Goal: Connect with others: Connect with others

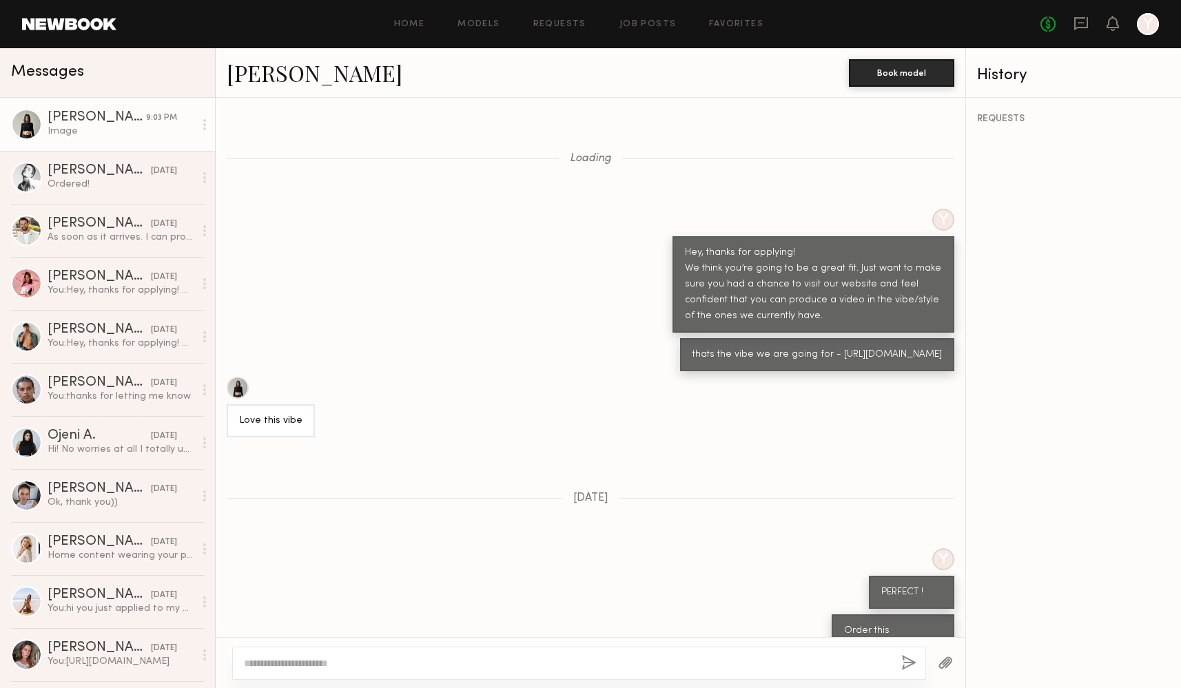
scroll to position [1910, 0]
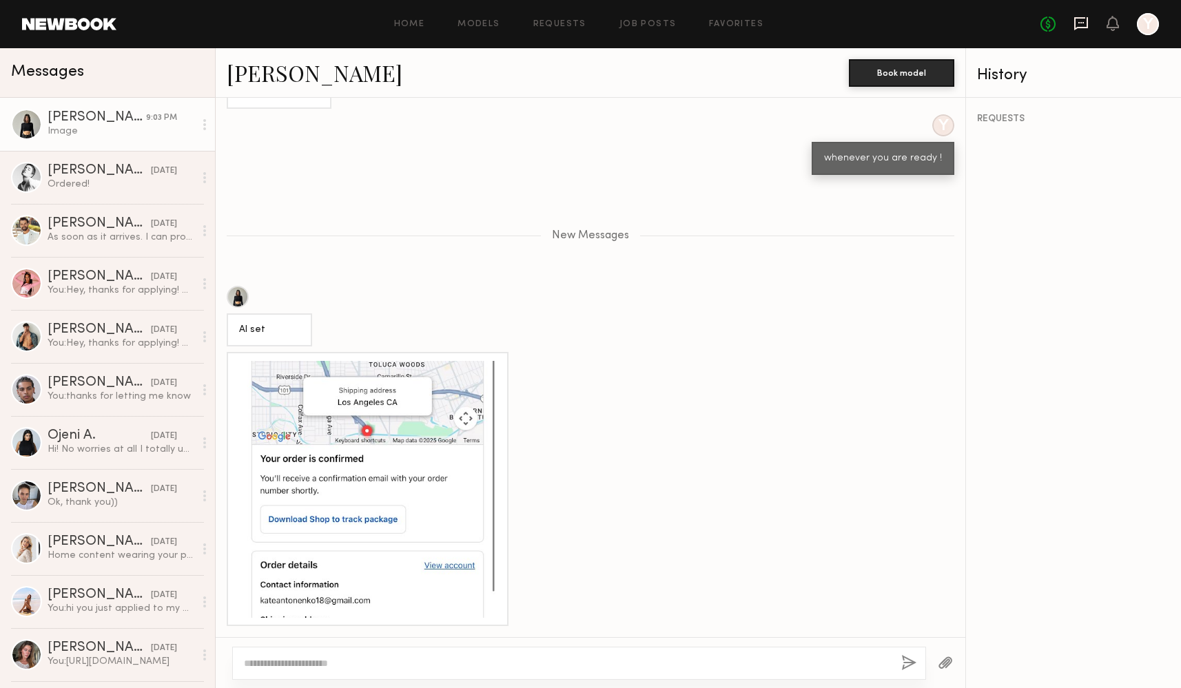
click at [1083, 25] on icon at bounding box center [1081, 23] width 15 height 15
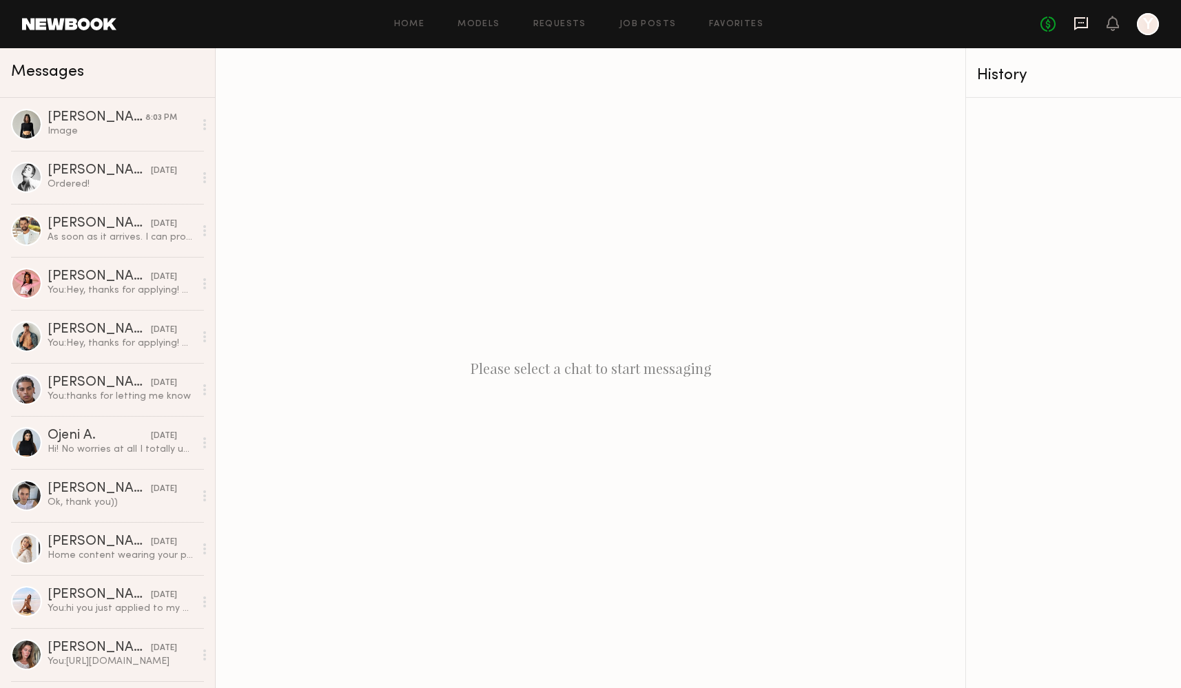
click at [1080, 24] on icon at bounding box center [1081, 23] width 15 height 15
click at [627, 25] on link "Job Posts" at bounding box center [648, 24] width 57 height 9
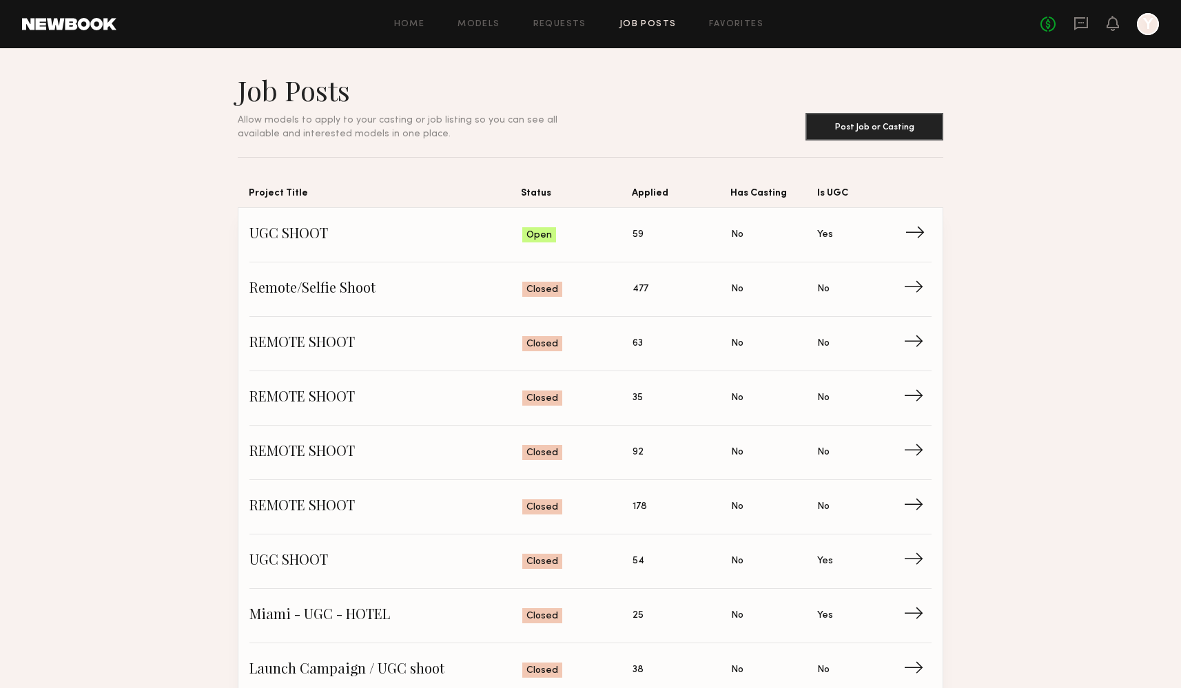
click at [278, 221] on link "UGC SHOOT Status: Open Applied: 59 Has Casting: No Is UGC: Yes →" at bounding box center [590, 235] width 682 height 54
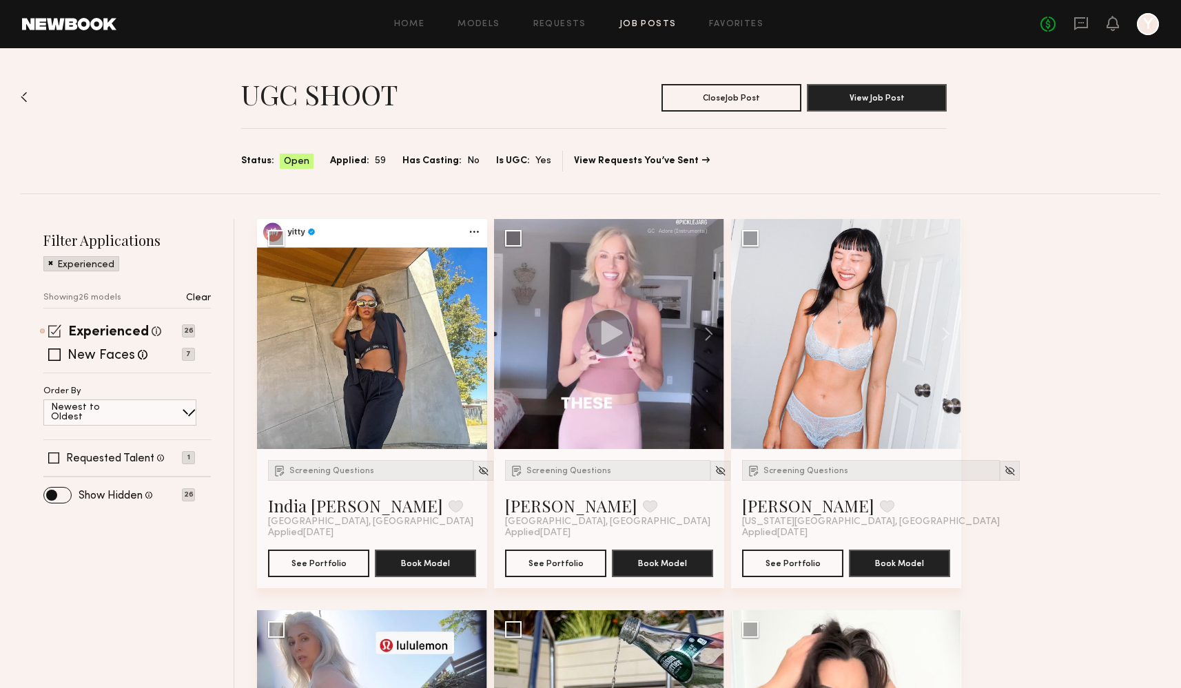
click at [61, 333] on span at bounding box center [54, 331] width 13 height 13
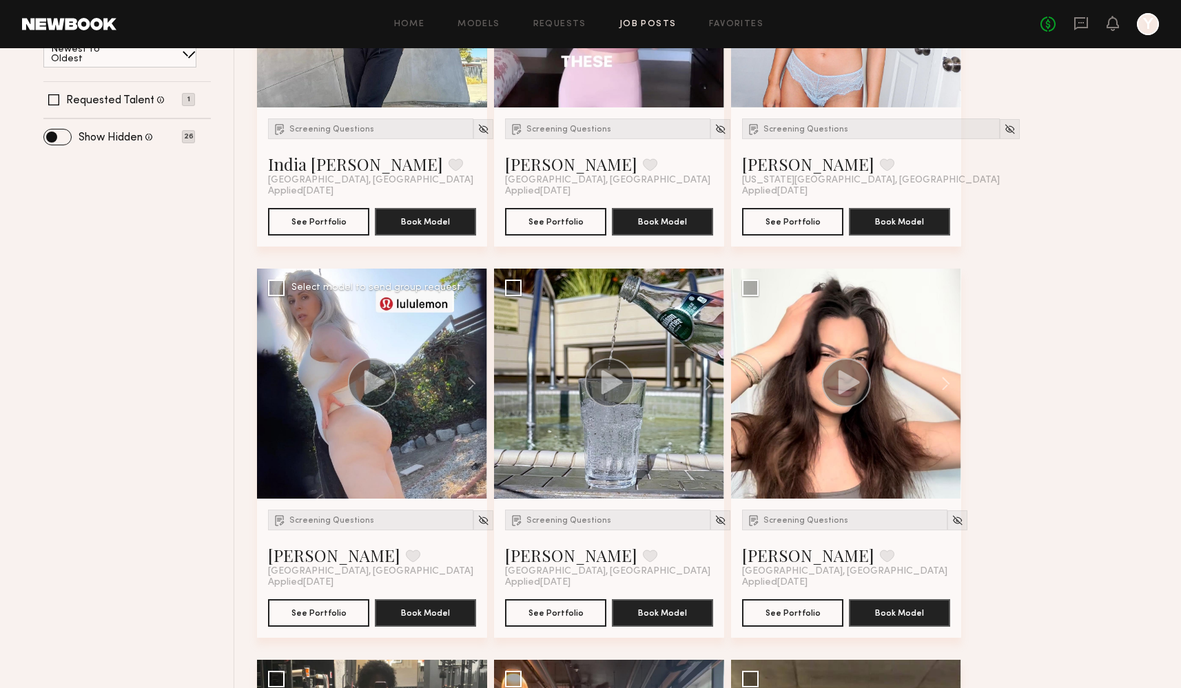
scroll to position [340, 0]
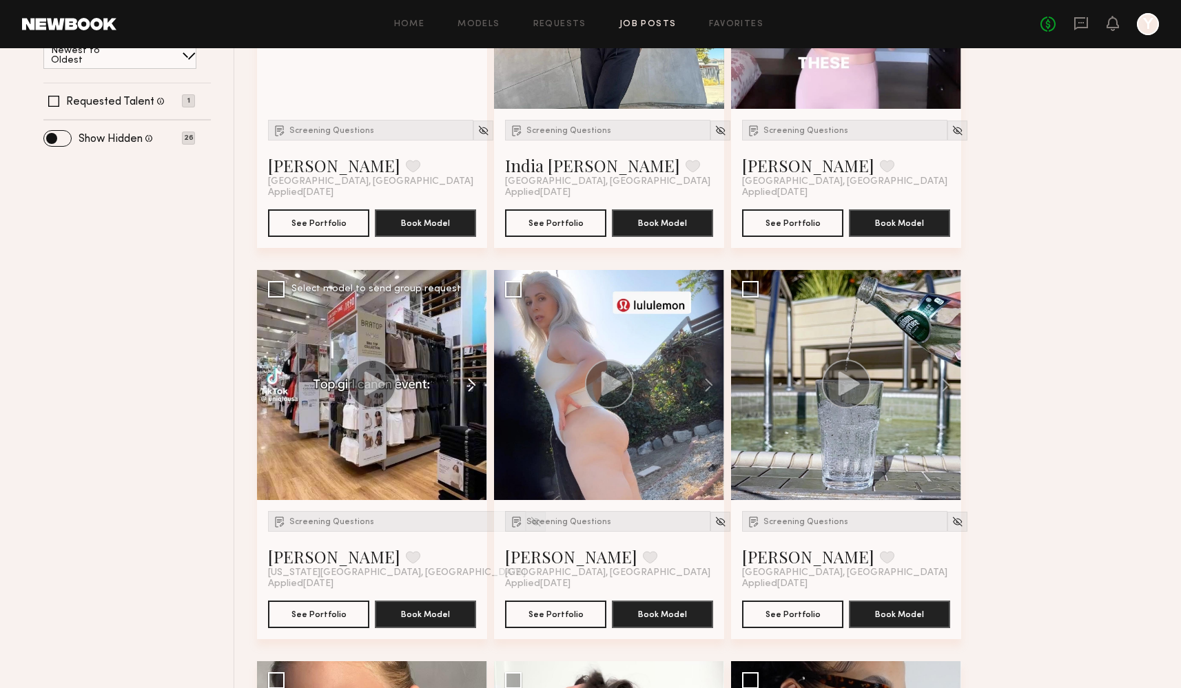
click at [473, 389] on button at bounding box center [465, 385] width 44 height 230
click at [473, 380] on button at bounding box center [465, 385] width 44 height 230
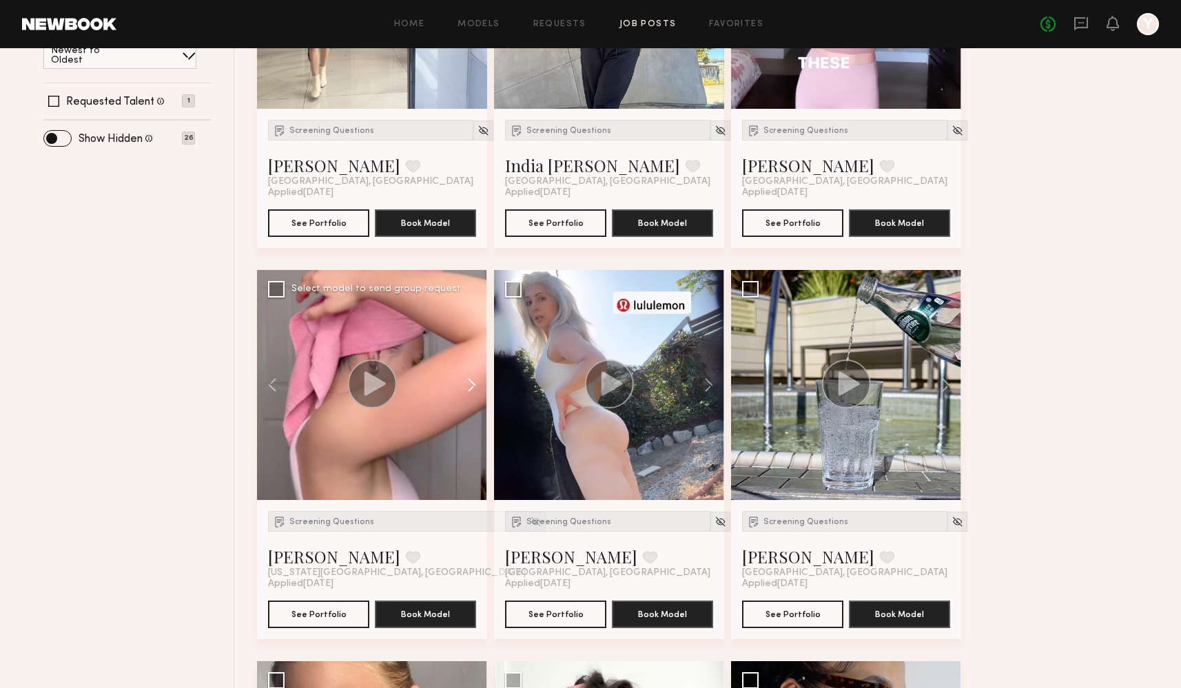
click at [473, 380] on button at bounding box center [465, 385] width 44 height 230
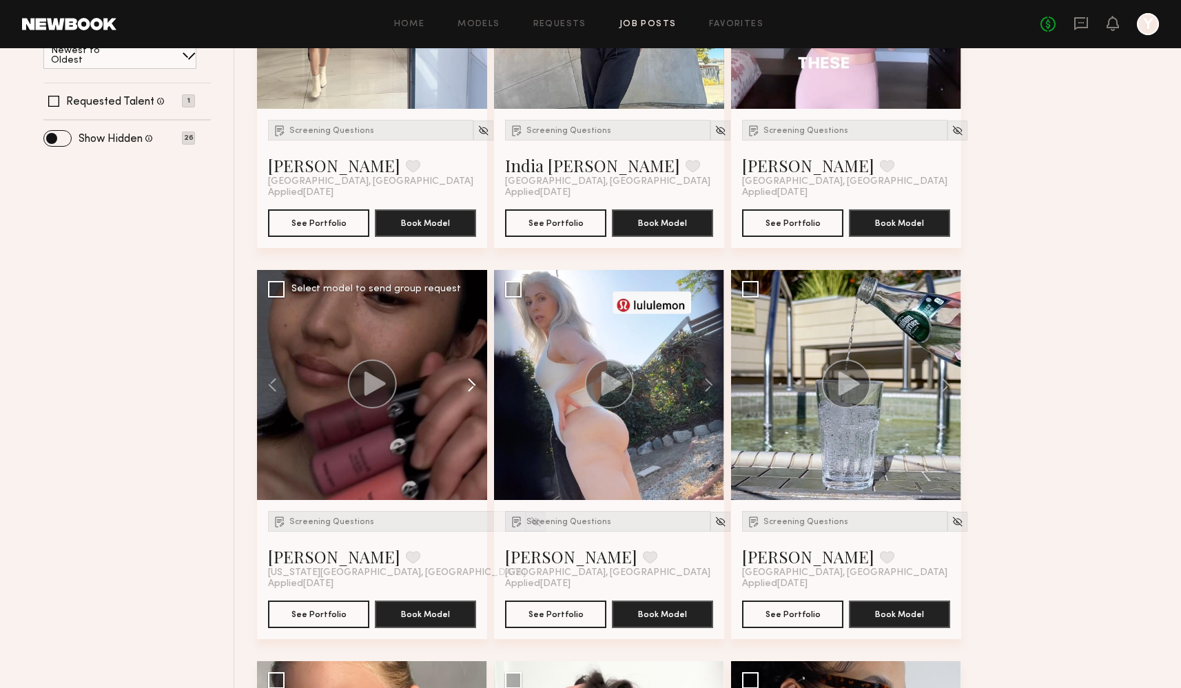
click at [473, 380] on button at bounding box center [465, 385] width 44 height 230
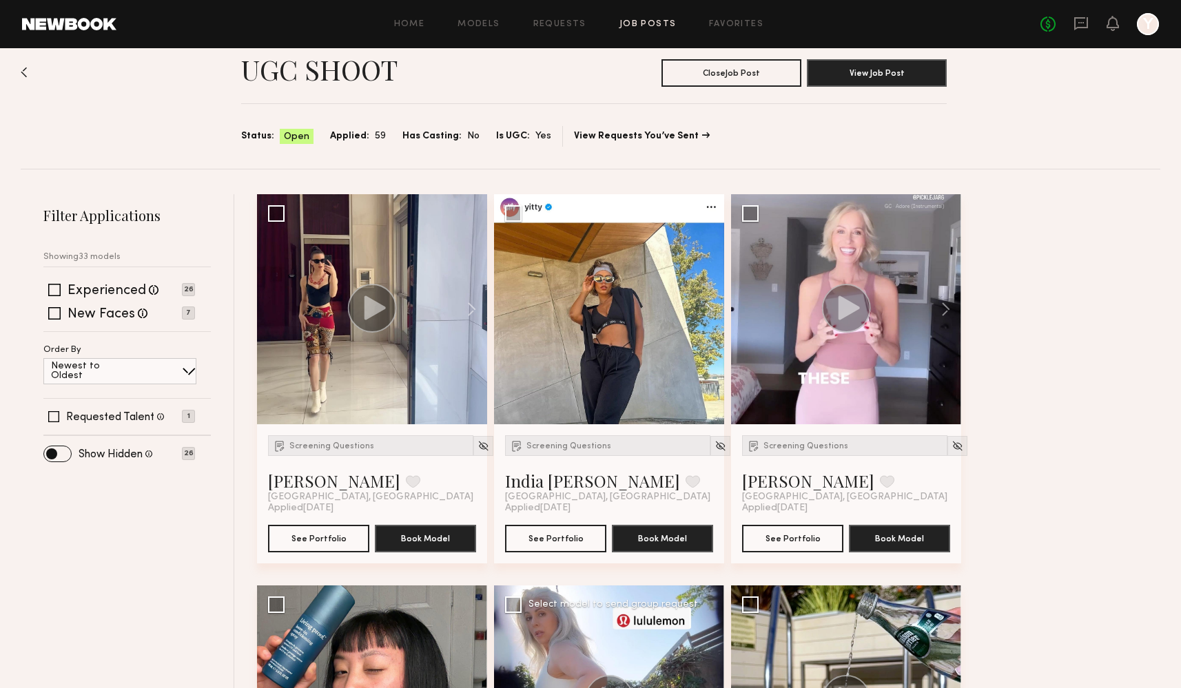
scroll to position [0, 0]
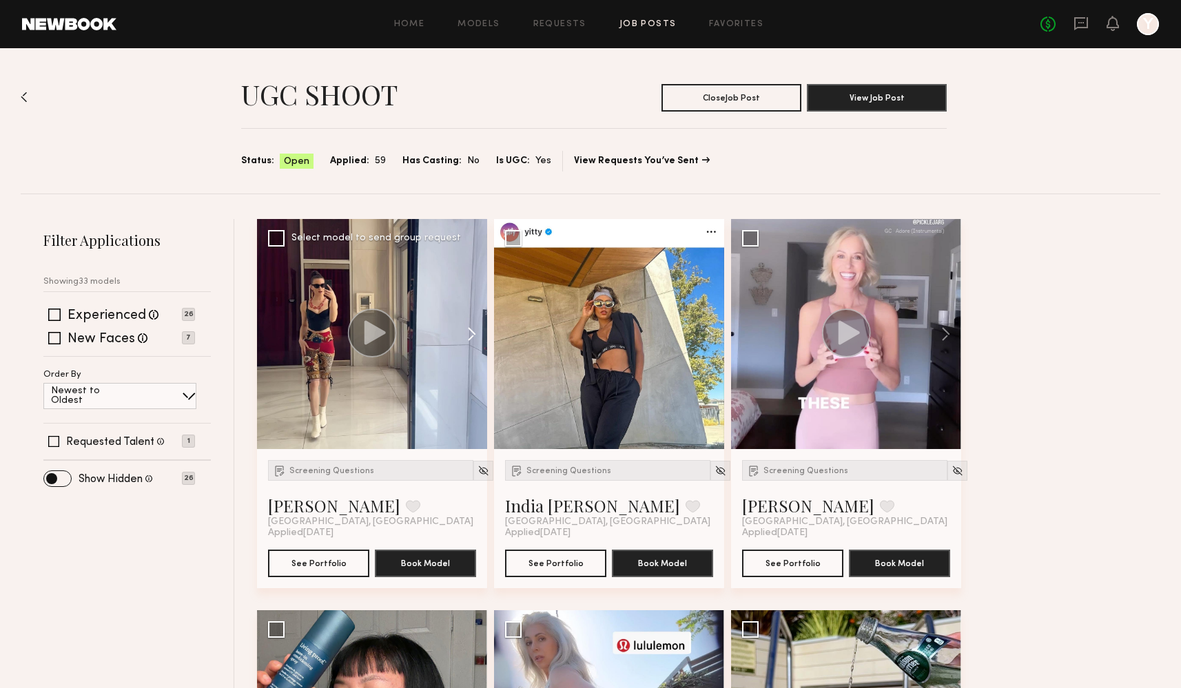
click at [477, 329] on button at bounding box center [465, 334] width 44 height 230
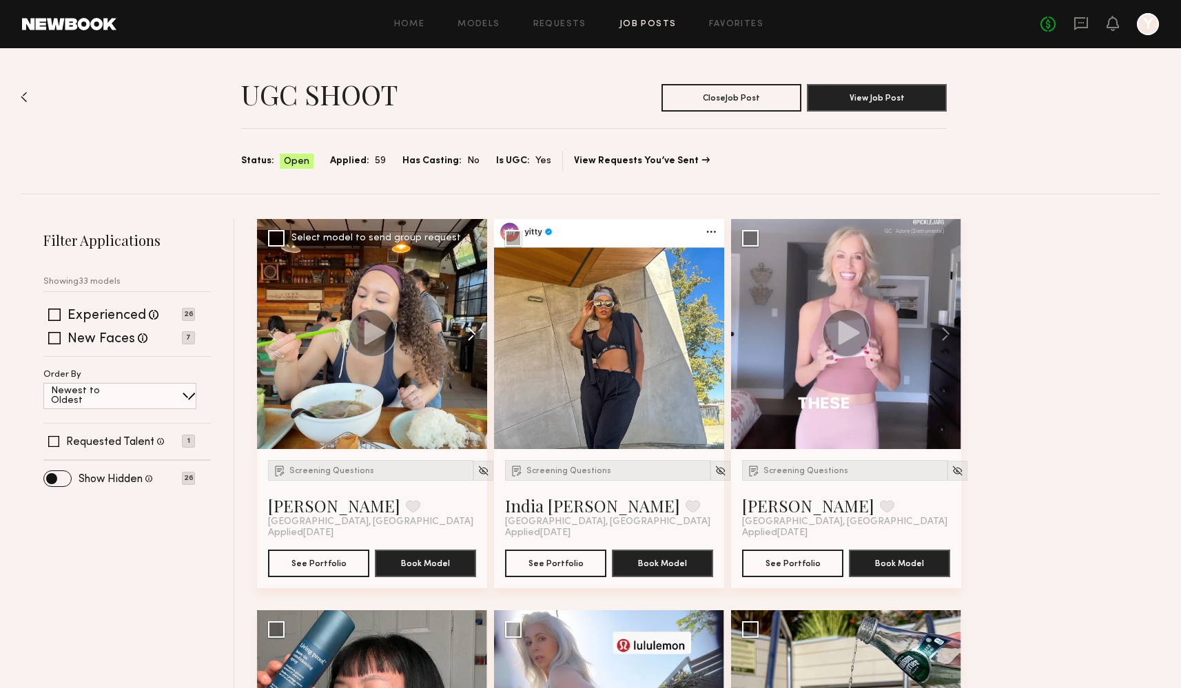
click at [477, 329] on button at bounding box center [465, 334] width 44 height 230
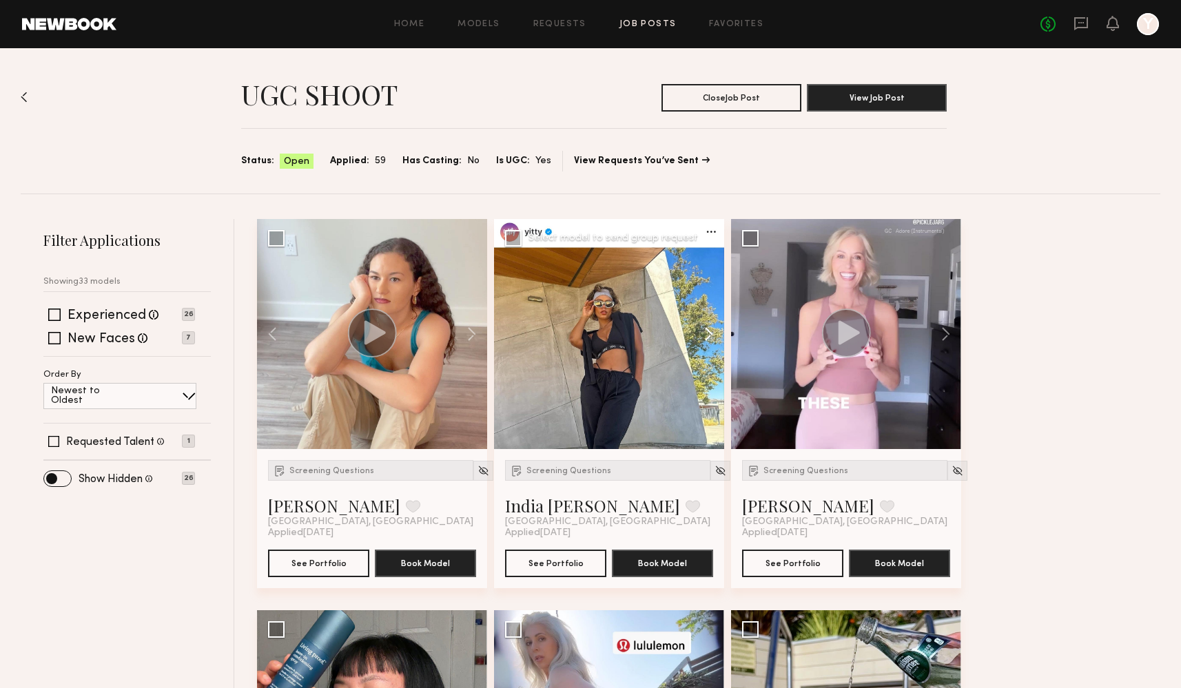
click at [704, 329] on button at bounding box center [702, 334] width 44 height 230
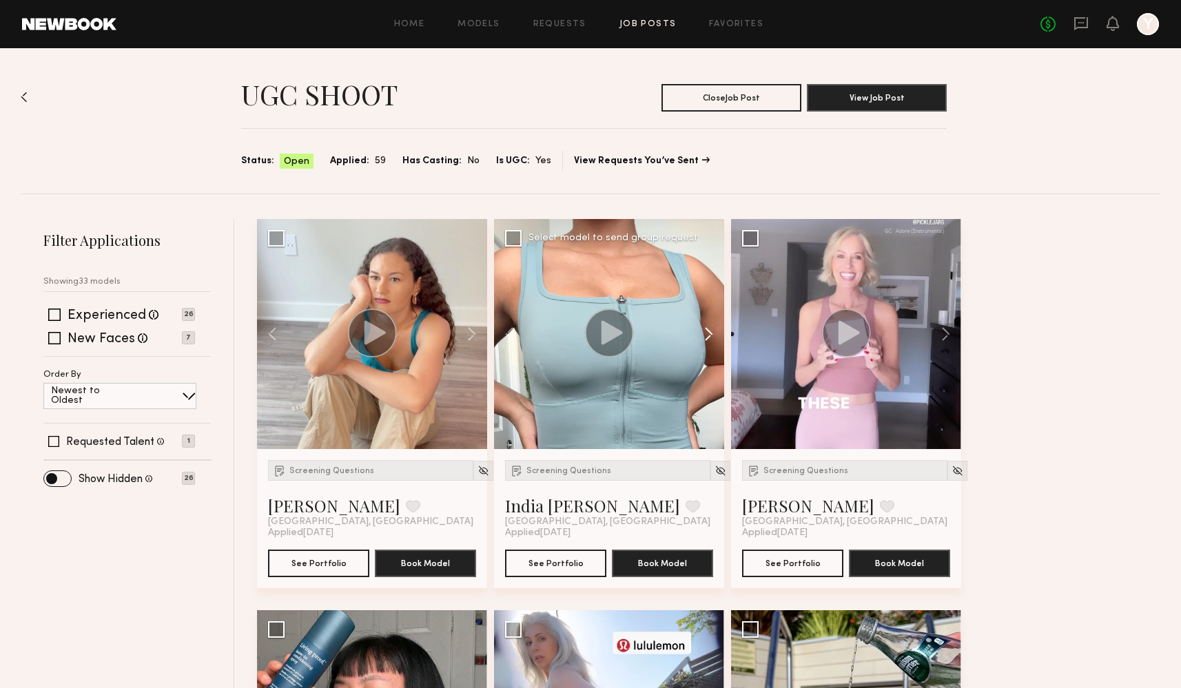
click at [704, 329] on button at bounding box center [702, 334] width 44 height 230
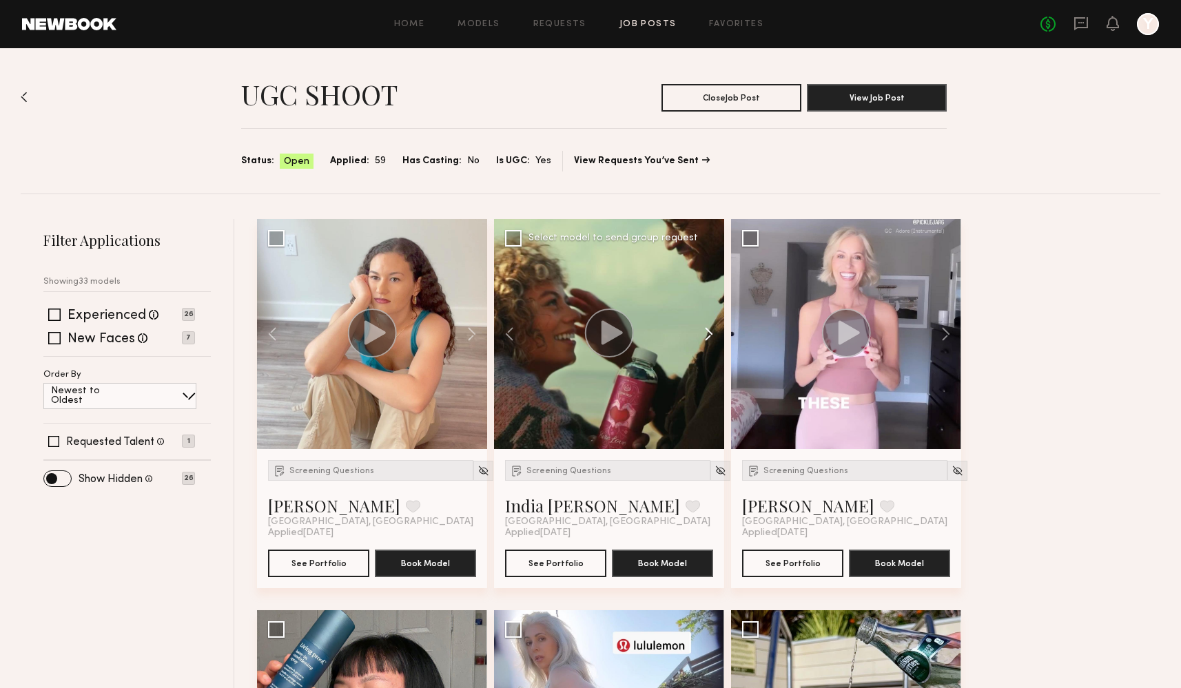
click at [704, 329] on button at bounding box center [702, 334] width 44 height 230
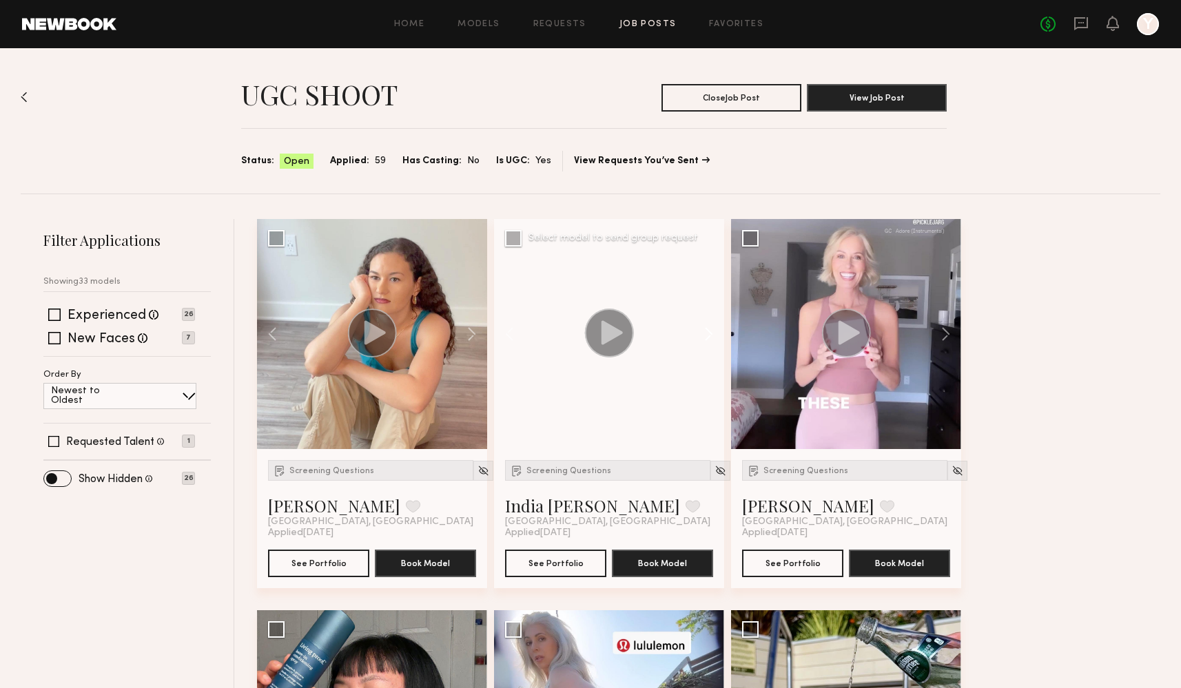
click at [708, 329] on button at bounding box center [702, 334] width 44 height 230
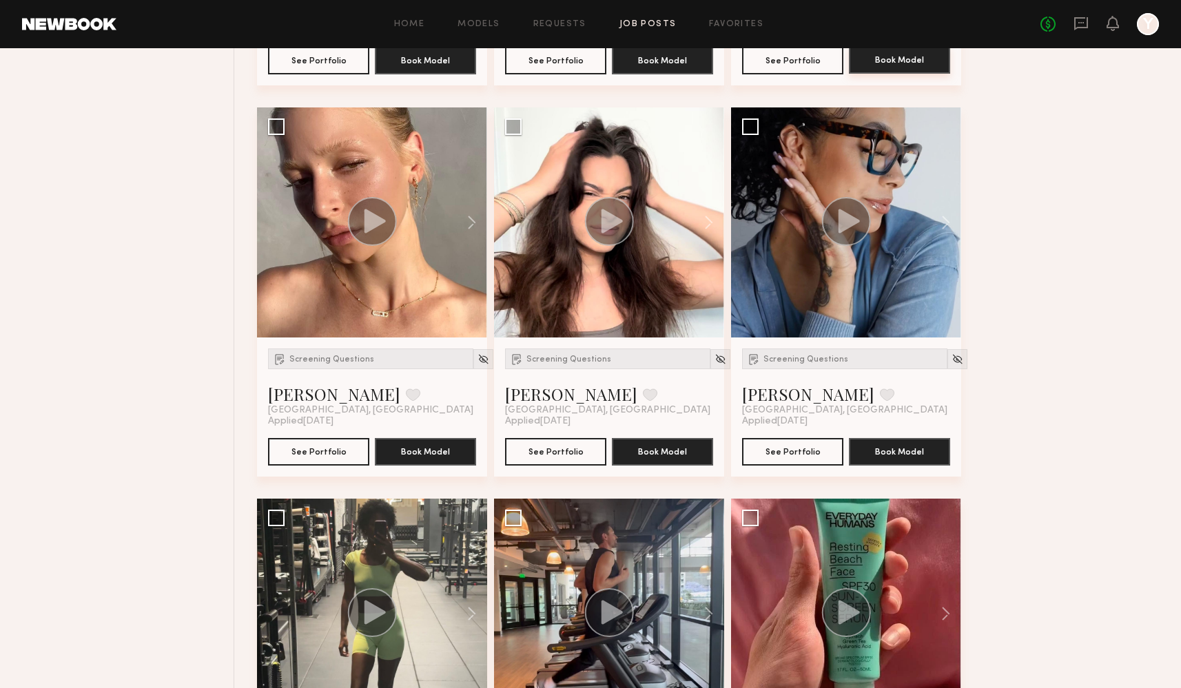
scroll to position [901, 0]
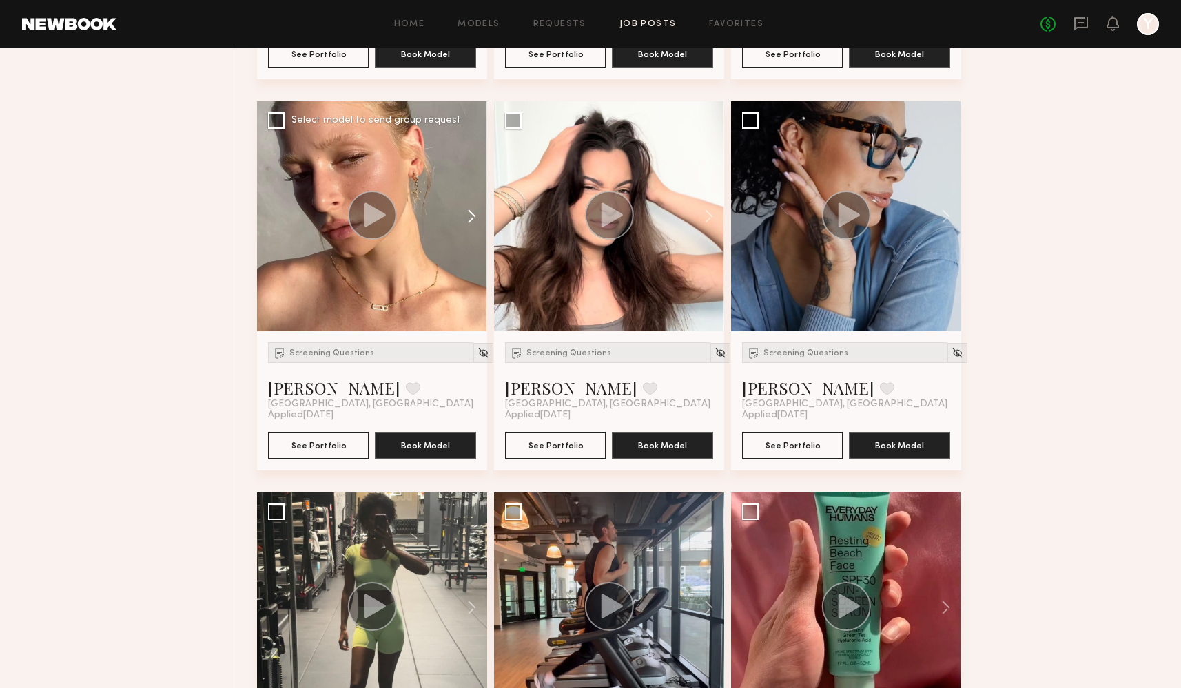
click at [481, 221] on button at bounding box center [465, 216] width 44 height 230
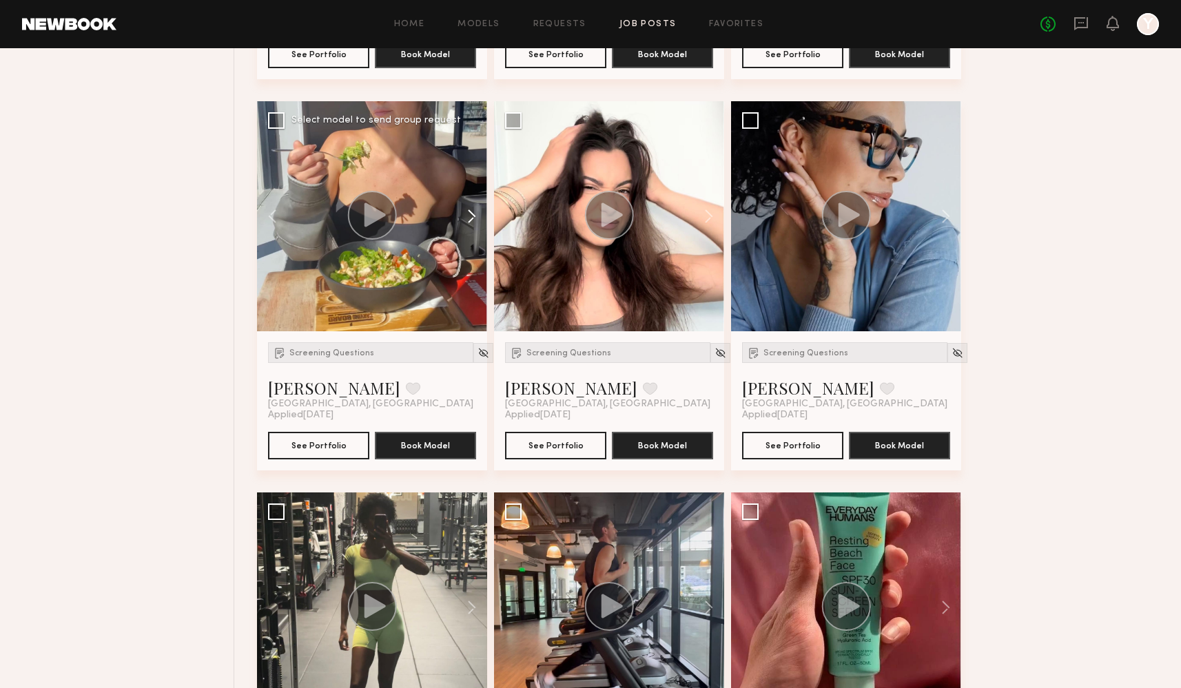
click at [481, 221] on button at bounding box center [465, 216] width 44 height 230
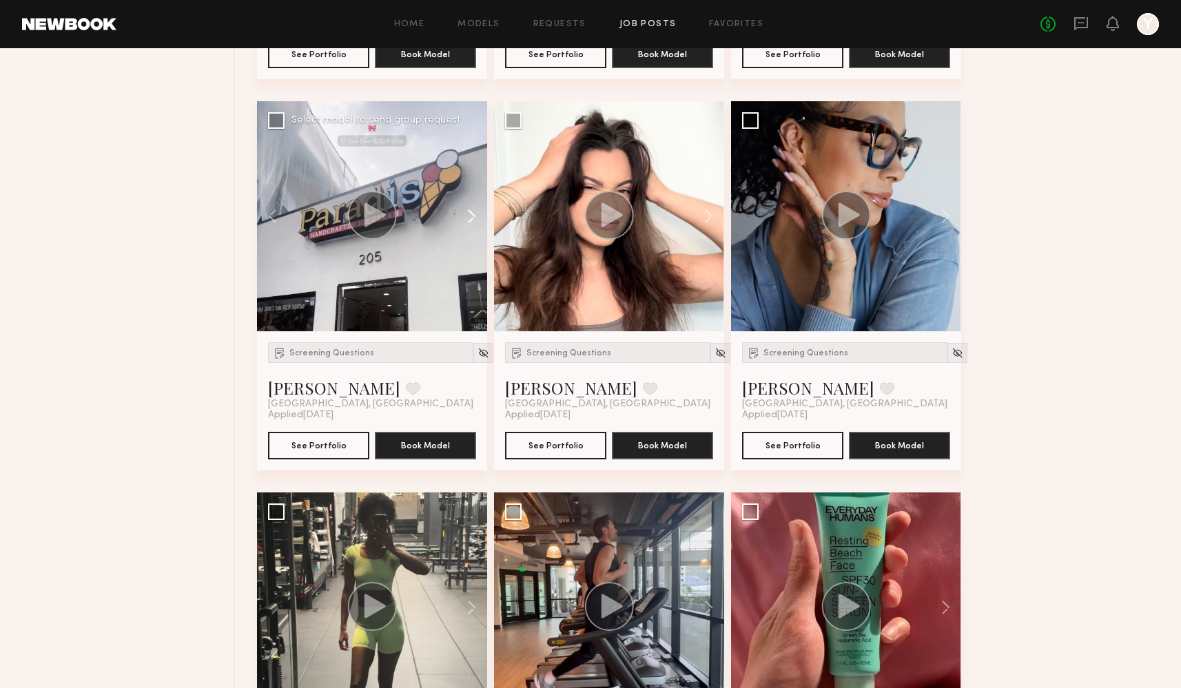
click at [476, 215] on button at bounding box center [465, 216] width 44 height 230
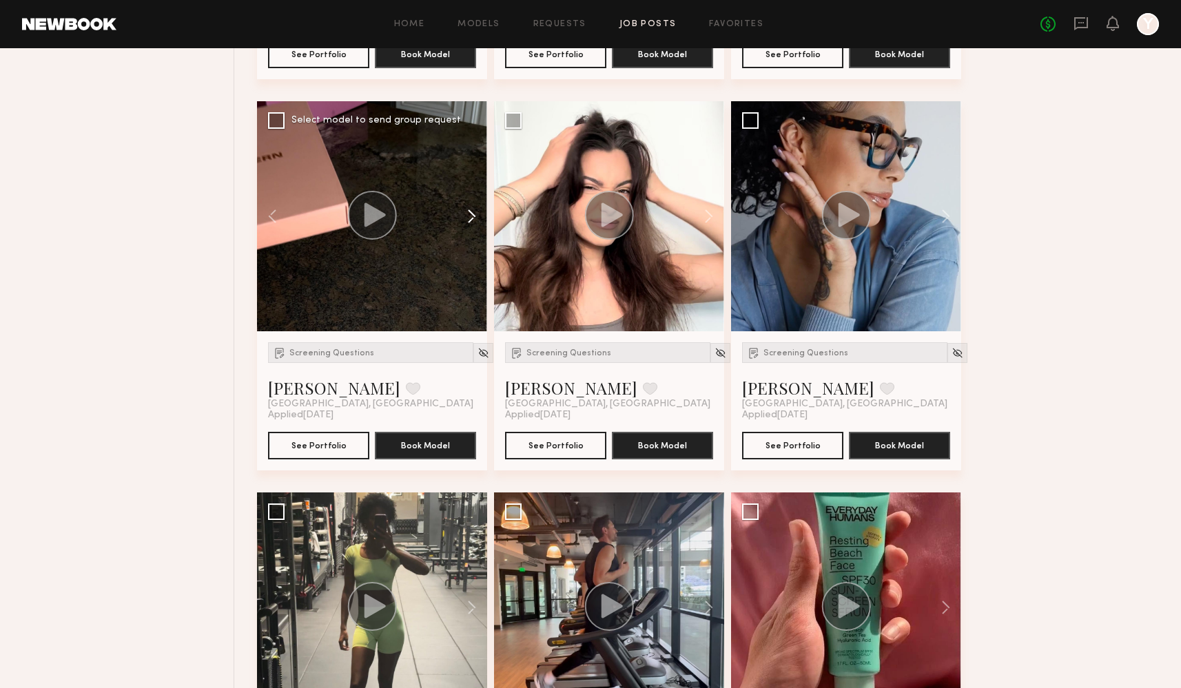
click at [476, 215] on button at bounding box center [465, 216] width 44 height 230
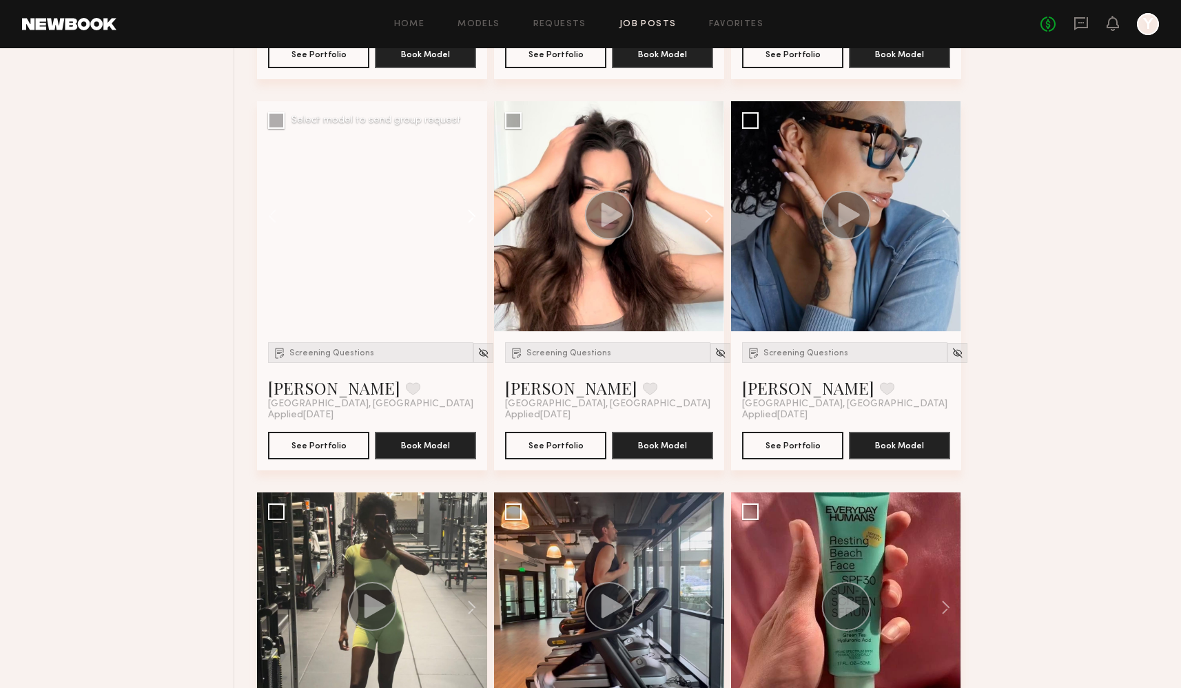
click at [476, 215] on button at bounding box center [465, 216] width 44 height 230
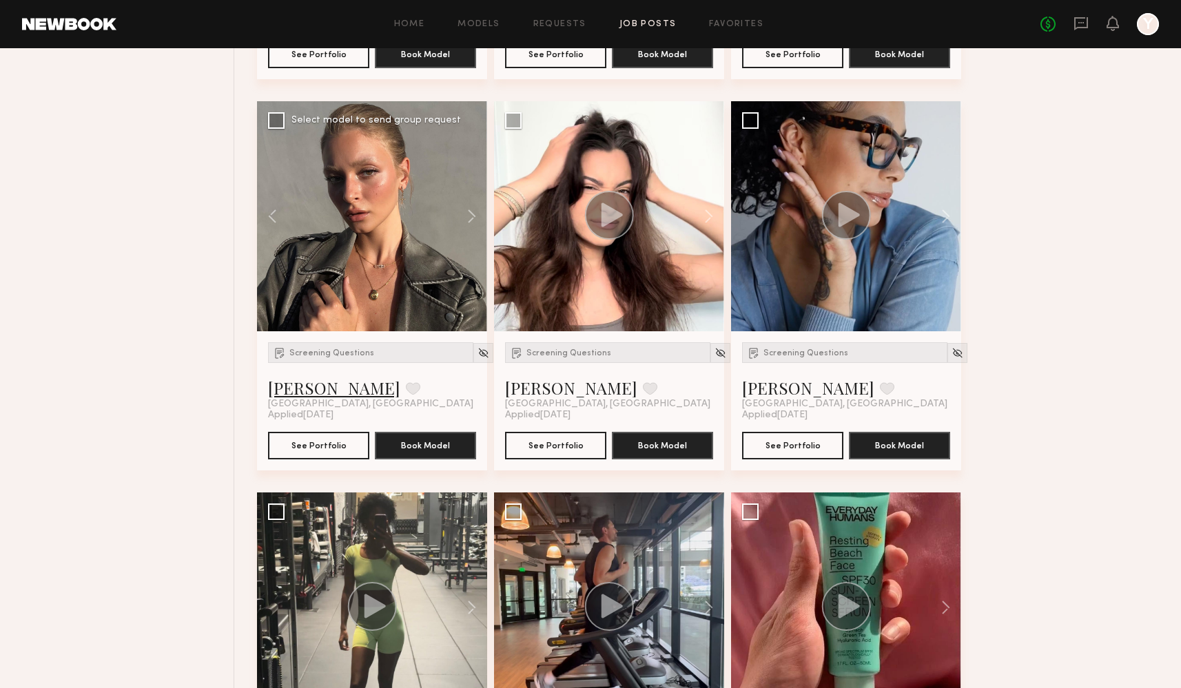
click at [309, 387] on link "[PERSON_NAME]" at bounding box center [334, 388] width 132 height 22
click at [376, 278] on div at bounding box center [372, 216] width 230 height 230
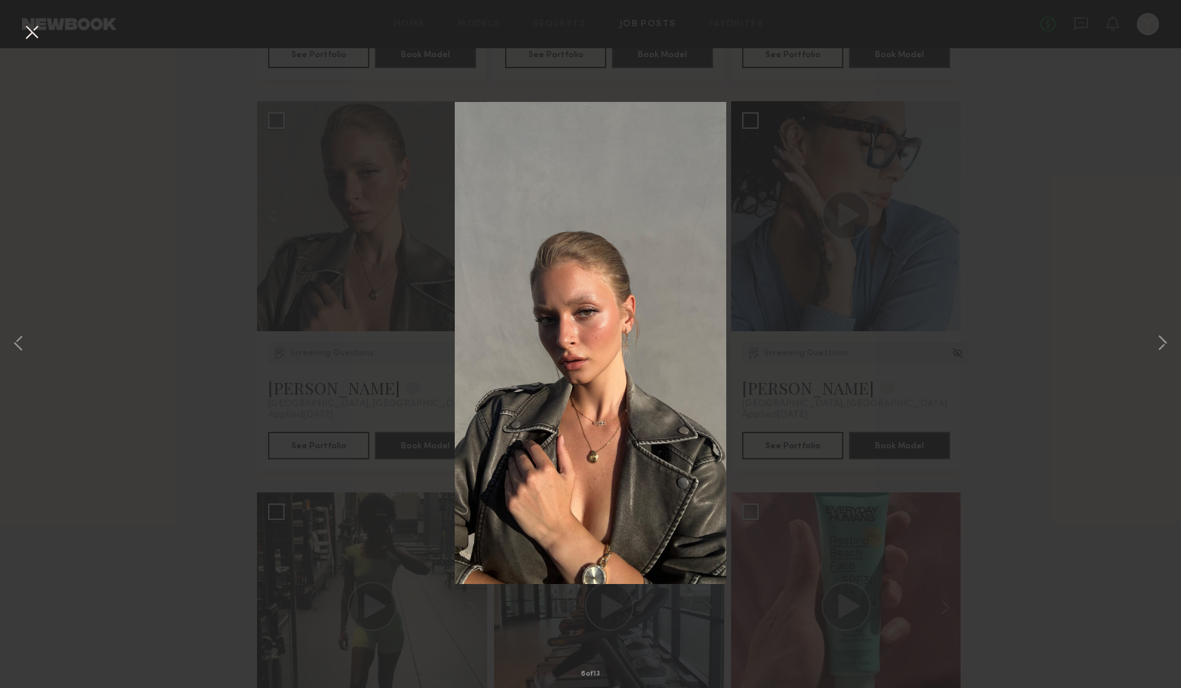
click at [147, 307] on div "6 of 13" at bounding box center [590, 344] width 1181 height 688
click at [26, 38] on button at bounding box center [32, 33] width 22 height 25
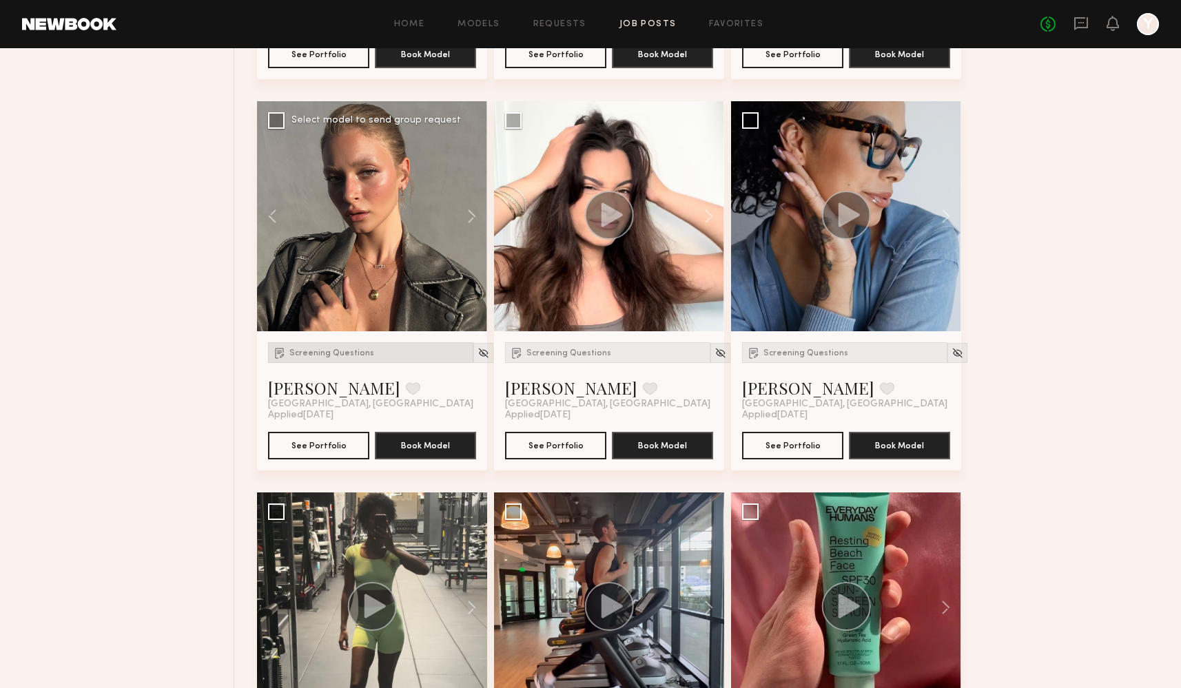
click at [332, 353] on span "Screening Questions" at bounding box center [331, 353] width 85 height 8
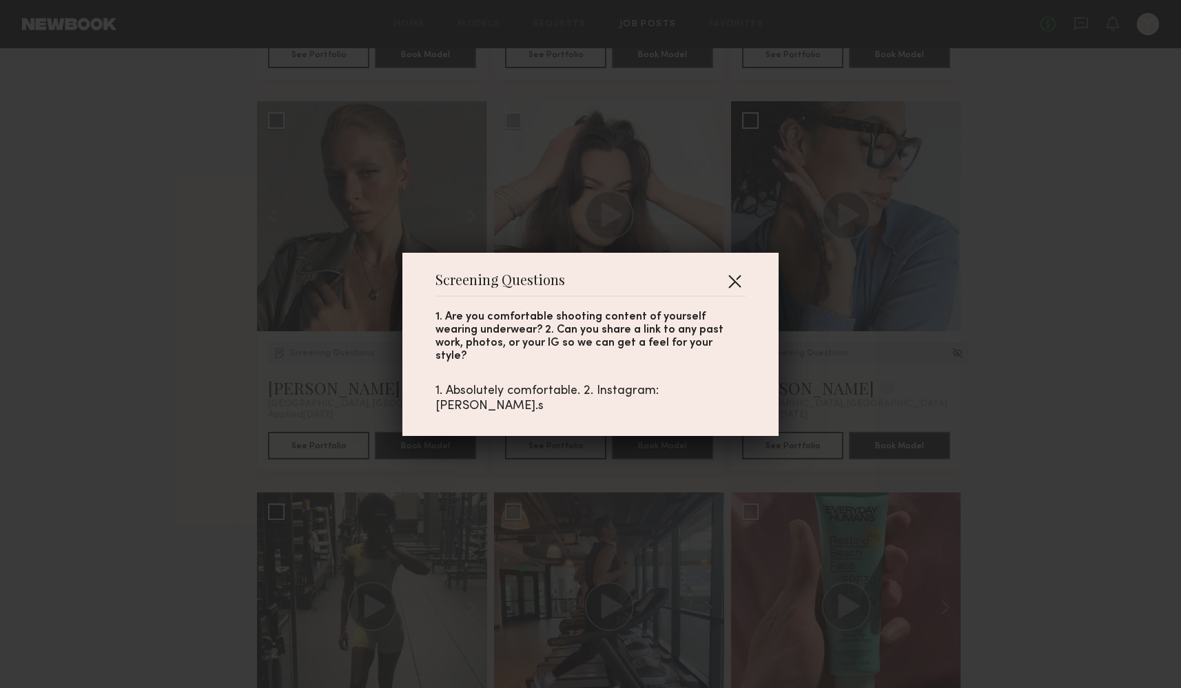
click at [742, 292] on button "button" at bounding box center [735, 281] width 22 height 22
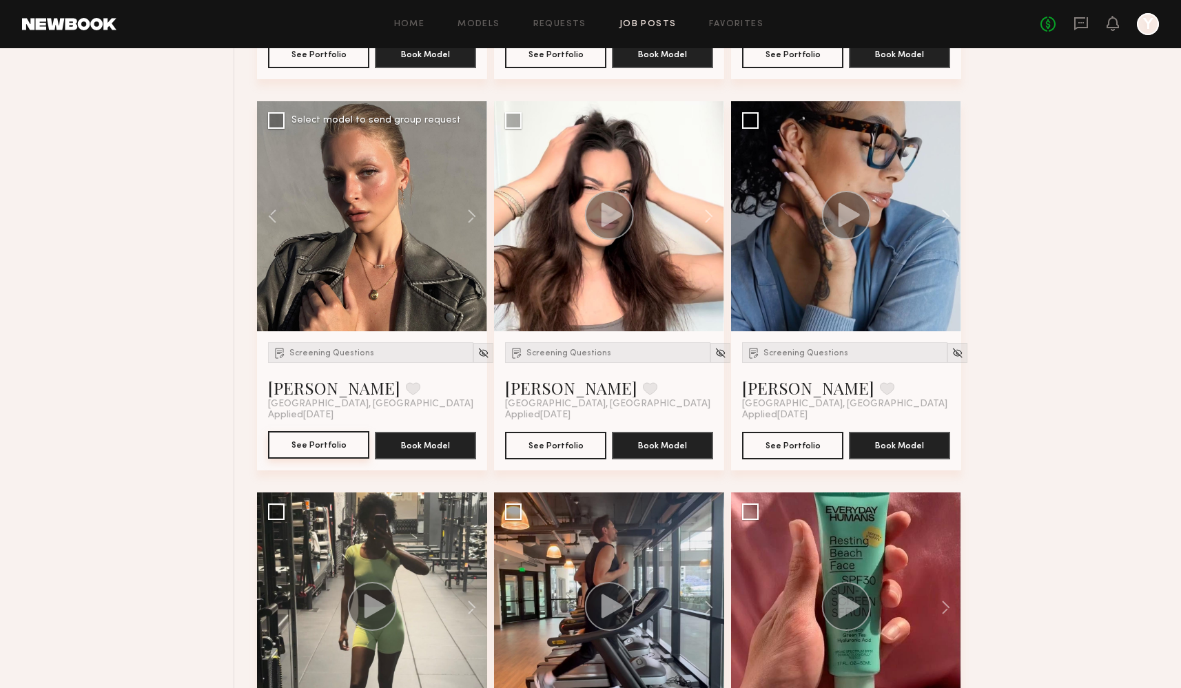
click at [297, 458] on button "See Portfolio" at bounding box center [318, 445] width 101 height 28
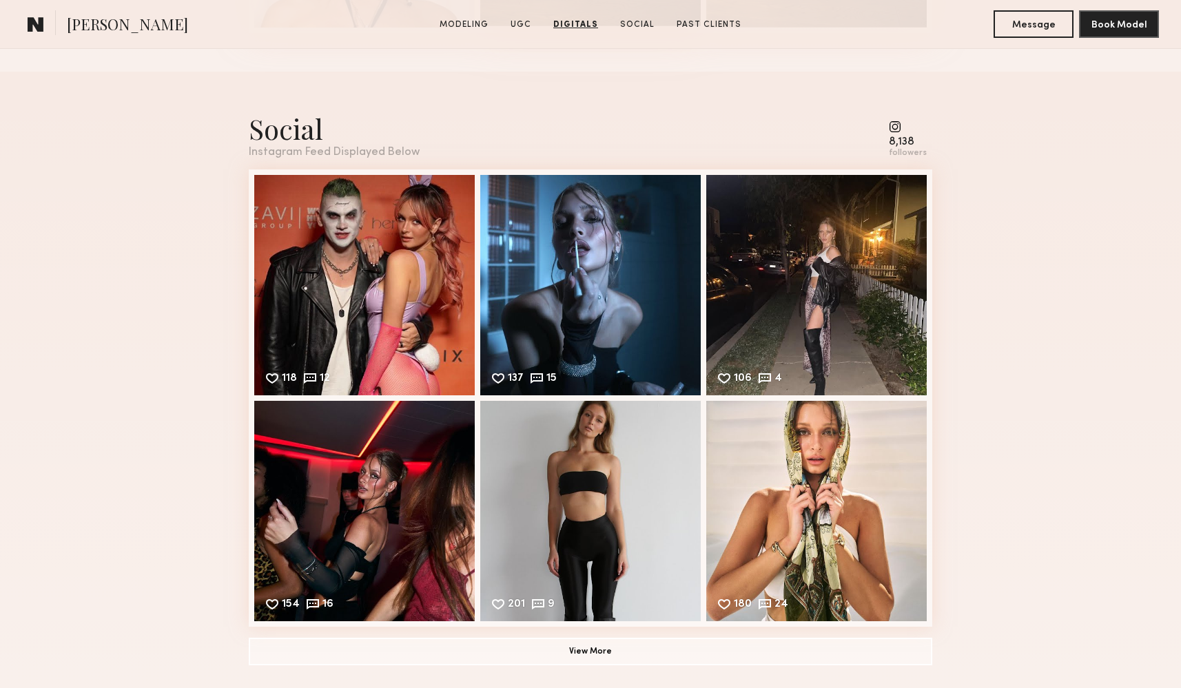
scroll to position [3916, 0]
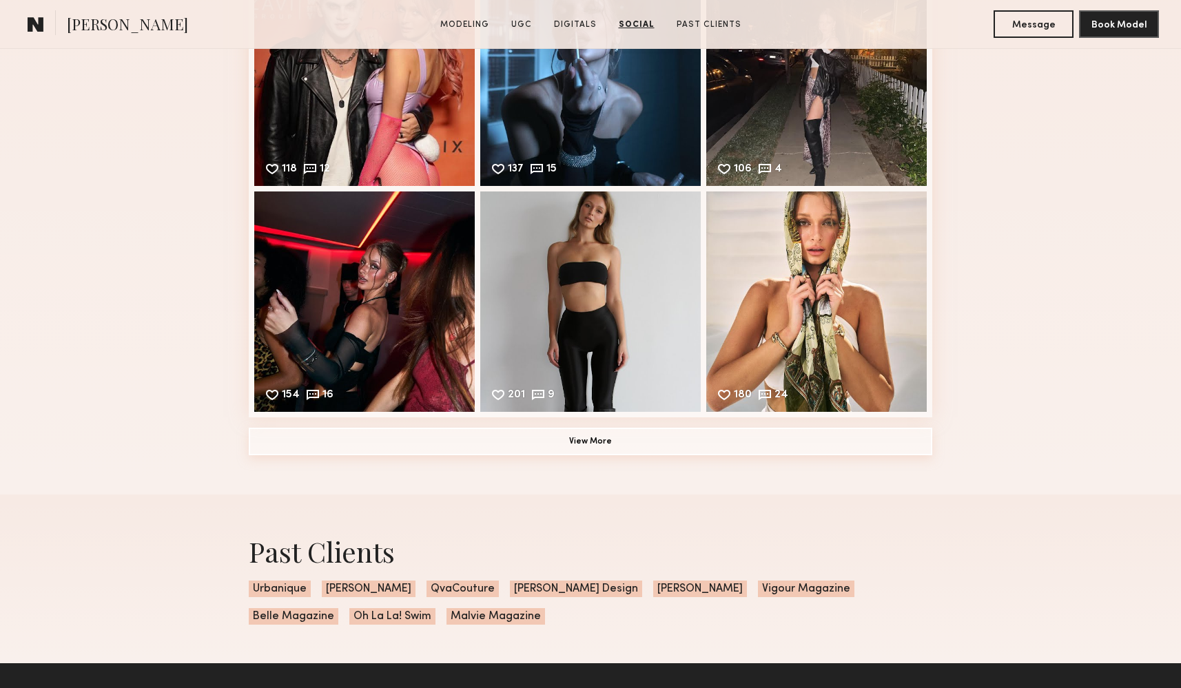
click at [688, 429] on button "View More" at bounding box center [591, 442] width 684 height 28
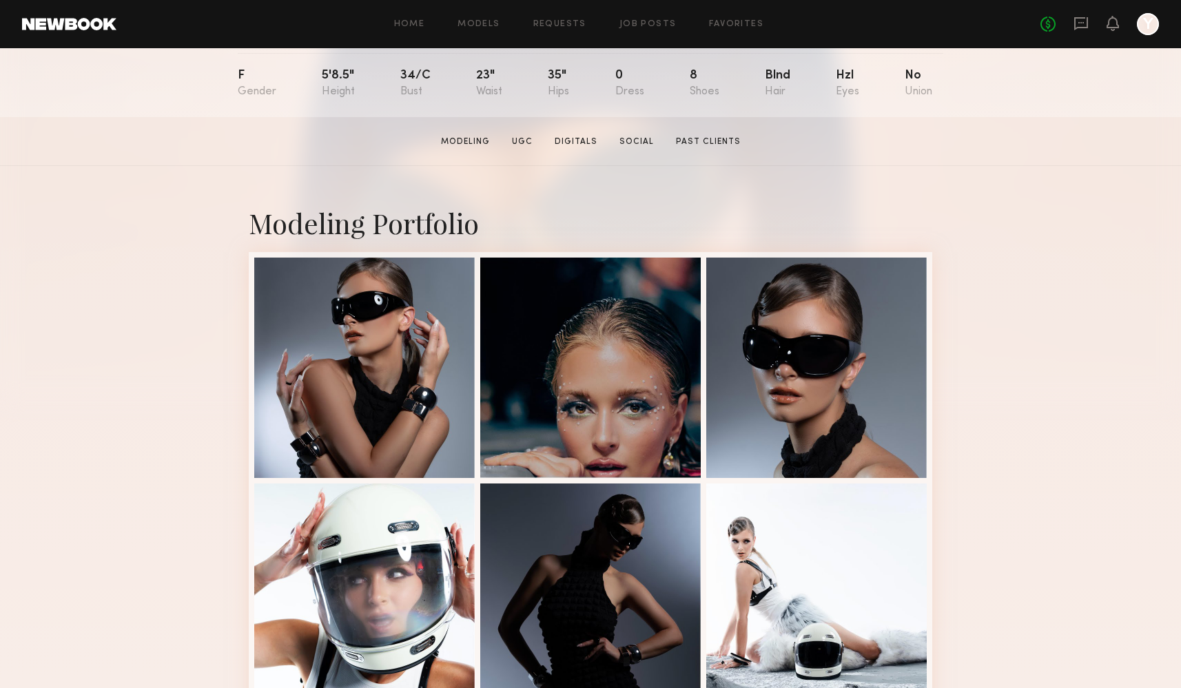
scroll to position [12, 0]
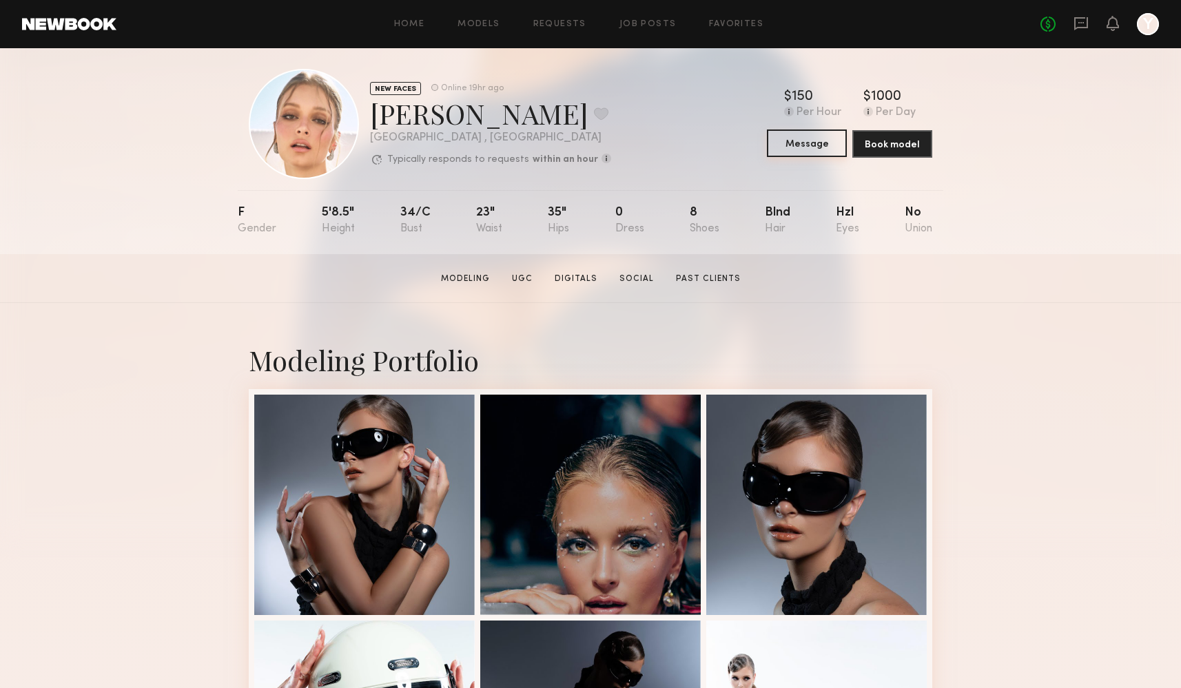
click at [786, 134] on button "Message" at bounding box center [807, 144] width 80 height 28
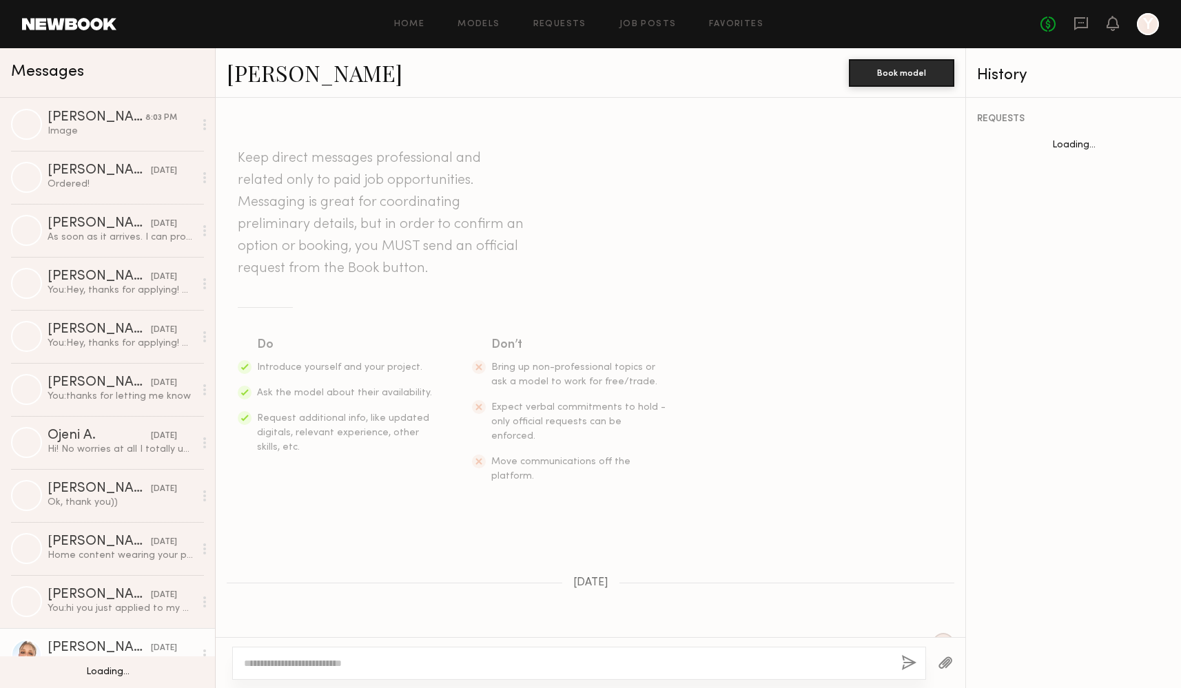
scroll to position [881, 0]
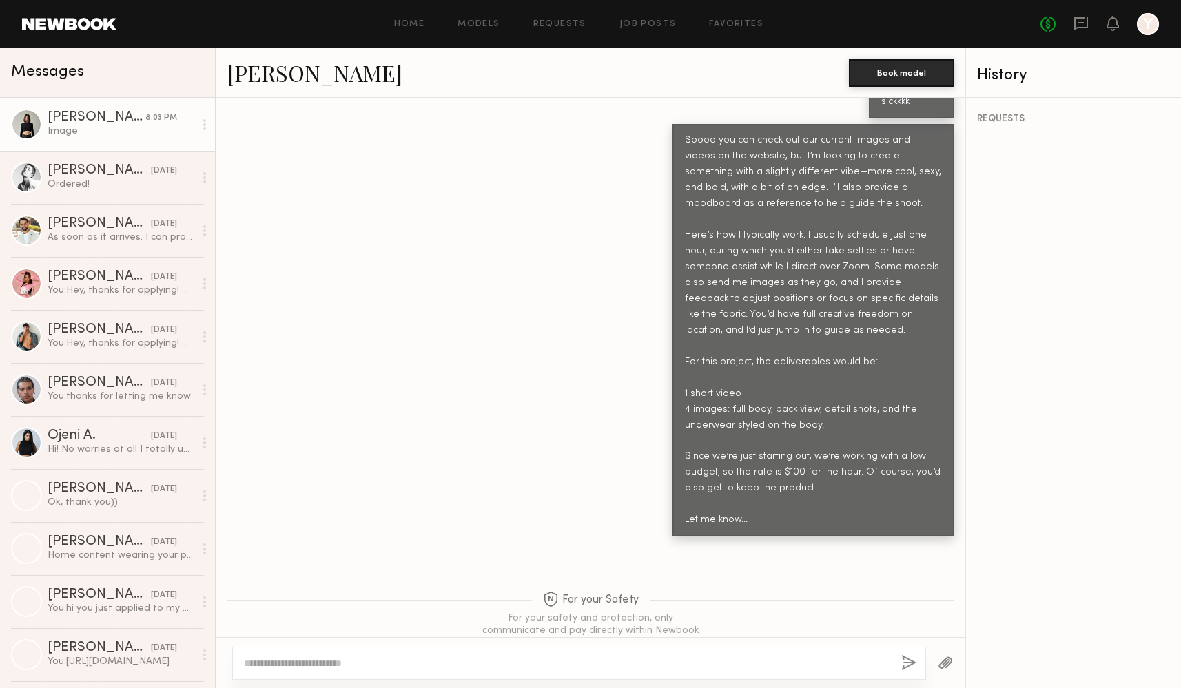
click at [130, 139] on link "Kate A. 8:03 PM Image" at bounding box center [107, 124] width 215 height 53
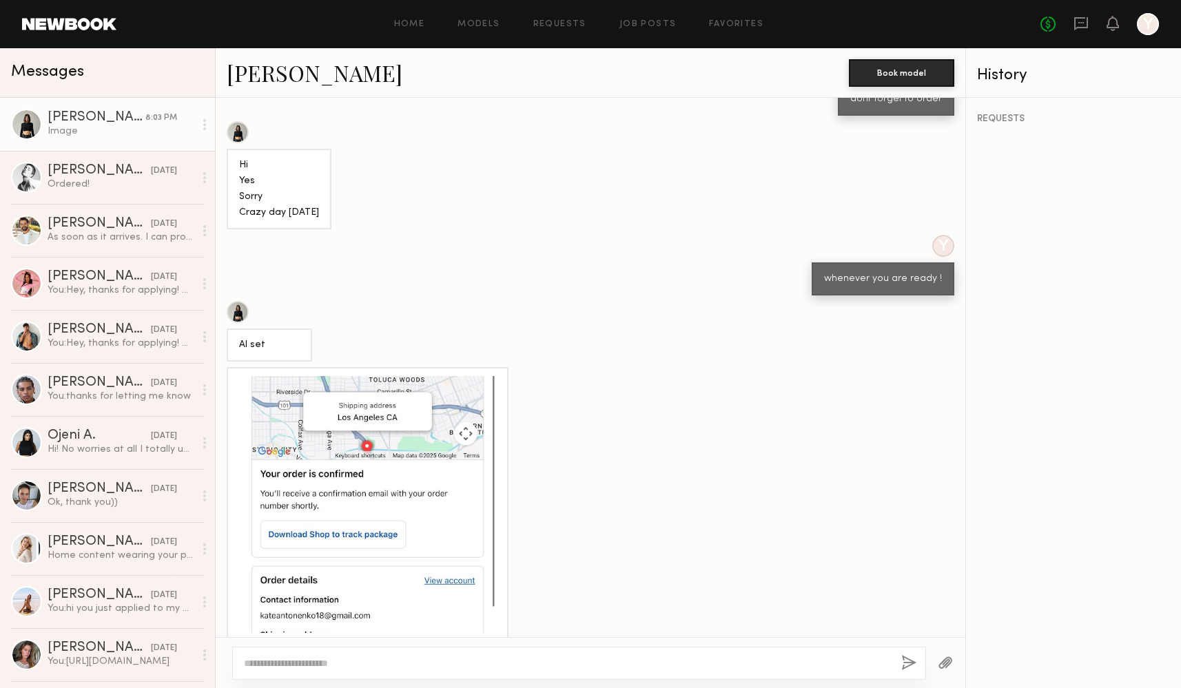
scroll to position [604, 0]
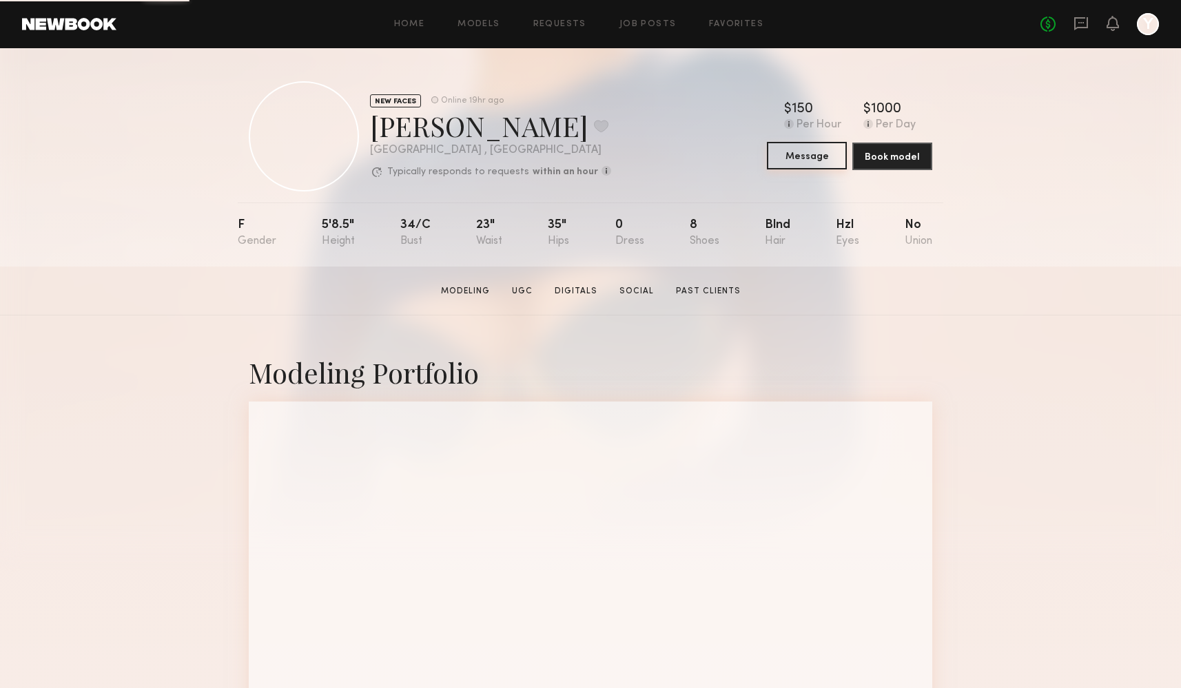
click at [801, 161] on button "Message" at bounding box center [807, 156] width 80 height 28
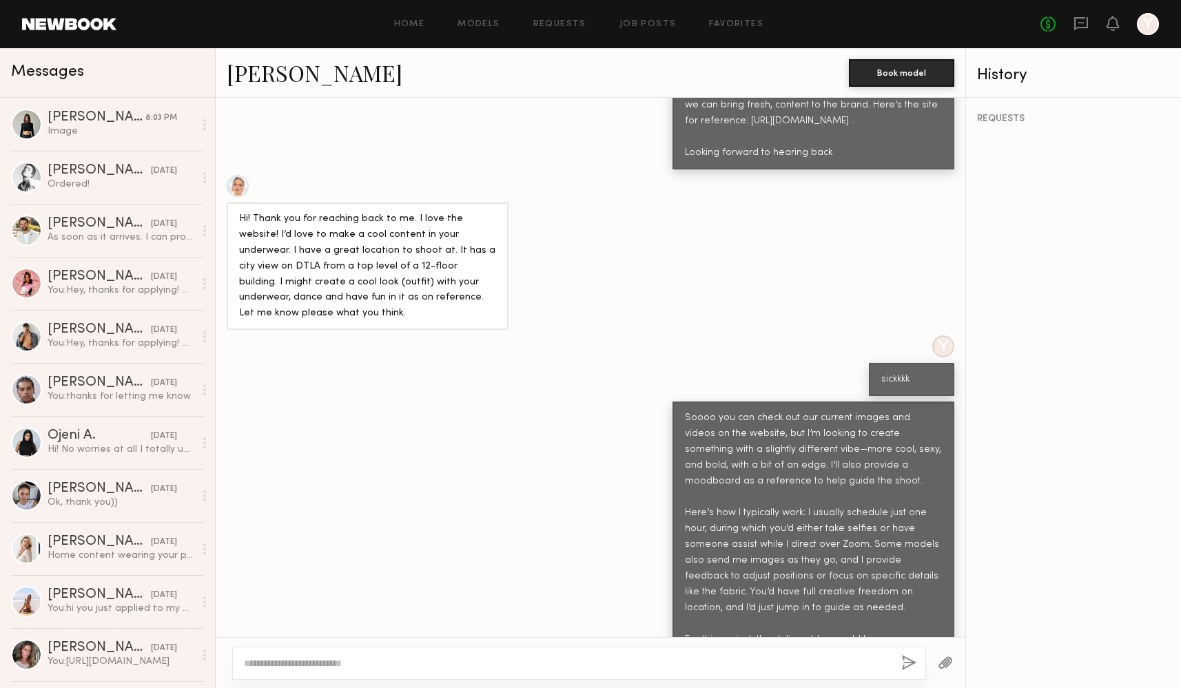
scroll to position [631, 0]
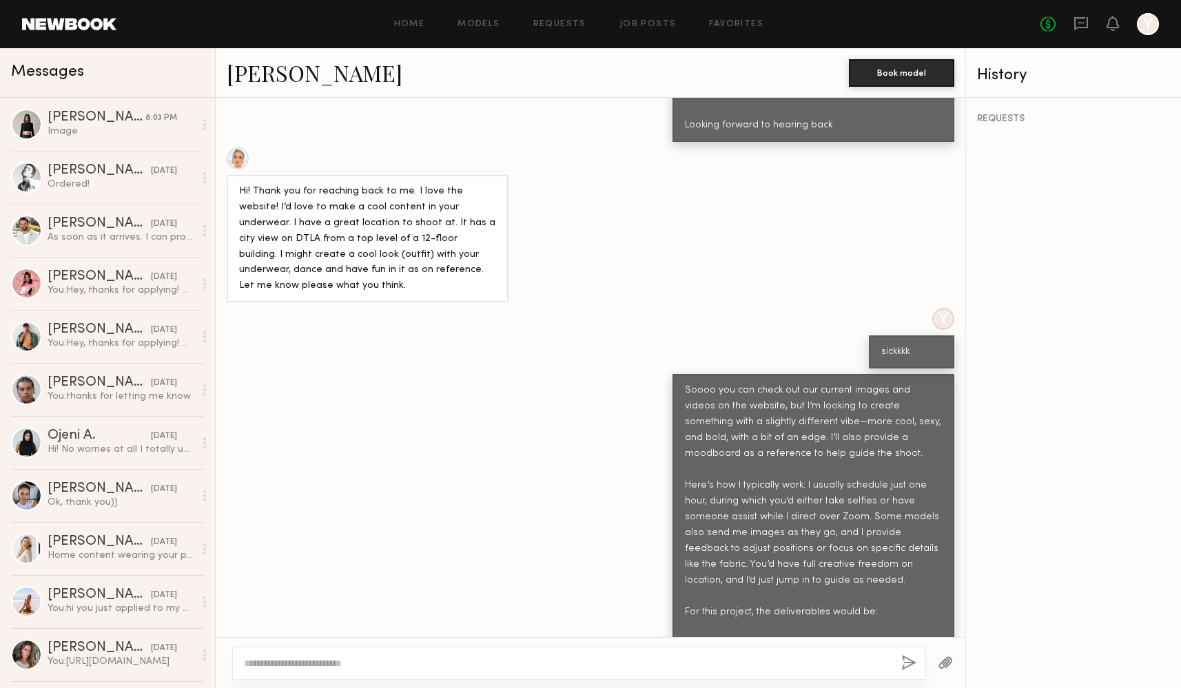
click at [518, 661] on textarea at bounding box center [567, 664] width 646 height 14
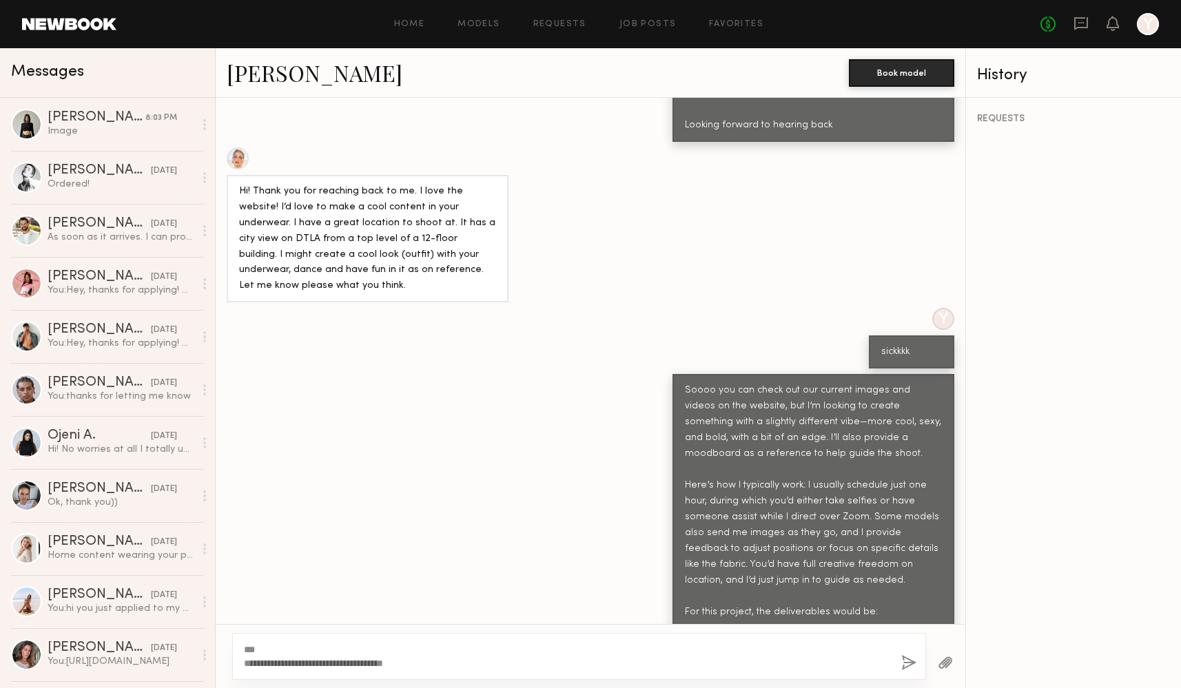
drag, startPoint x: 518, startPoint y: 661, endPoint x: 720, endPoint y: 628, distance: 204.6
click at [519, 661] on textarea "**********" at bounding box center [567, 657] width 646 height 28
type textarea "**********"
click at [903, 661] on button "button" at bounding box center [908, 663] width 15 height 17
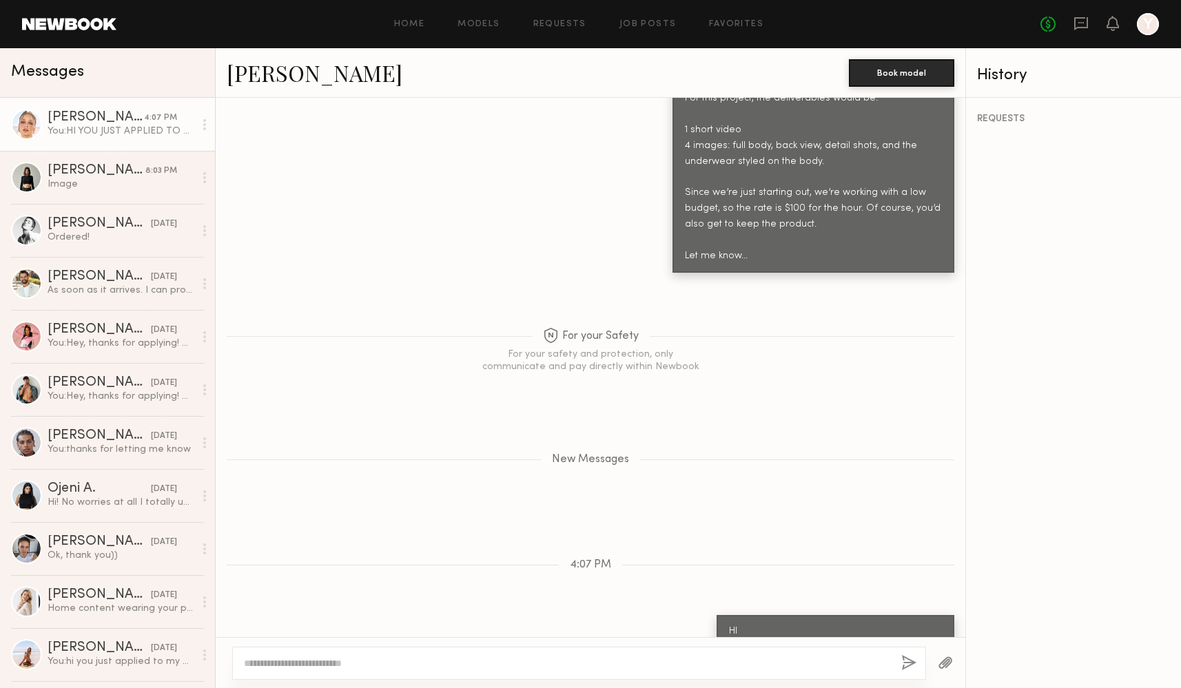
click at [901, 655] on button "button" at bounding box center [908, 663] width 15 height 17
click at [766, 664] on textarea at bounding box center [567, 664] width 646 height 14
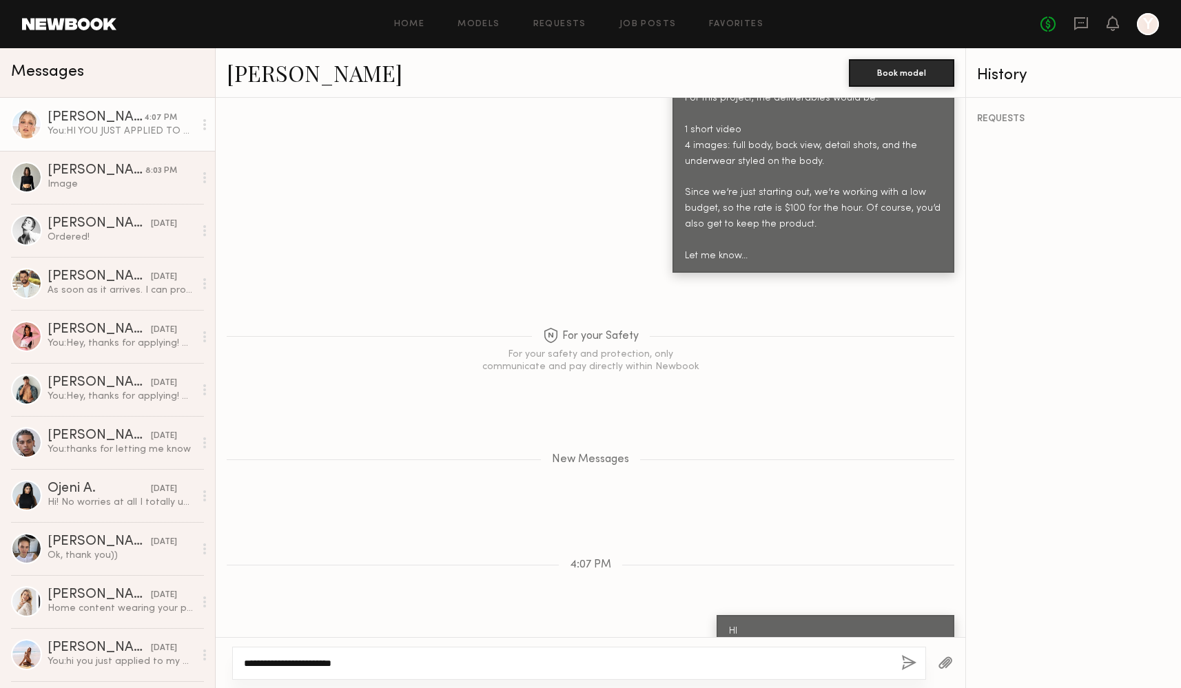
type textarea "**********"
click at [906, 662] on button "button" at bounding box center [908, 663] width 15 height 17
